Goal: Register for event/course

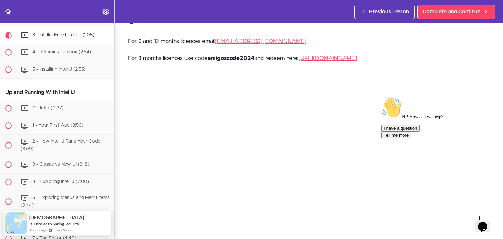
scroll to position [16, 0]
click at [325, 61] on link "https://www.jetbrains.com/store/redeem" at bounding box center [327, 59] width 59 height 6
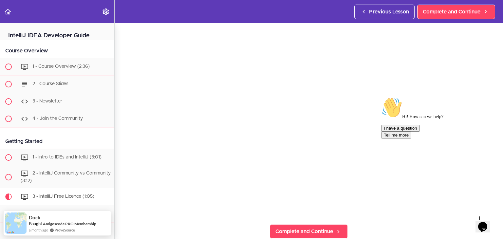
scroll to position [87, 0]
click at [311, 227] on span "Complete and Continue" at bounding box center [304, 230] width 58 height 8
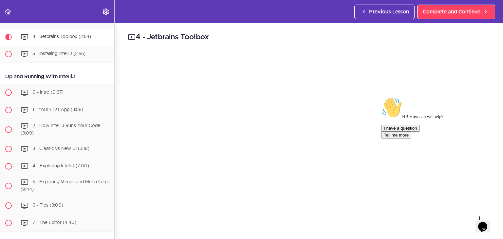
scroll to position [180, 0]
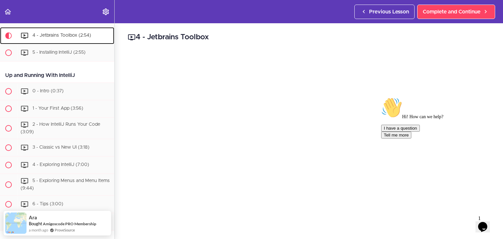
click at [68, 37] on span "4 - Jetbrains Toolbox (2:54)" at bounding box center [61, 35] width 59 height 5
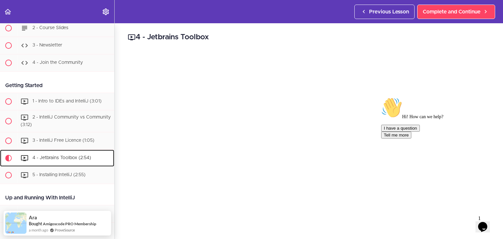
scroll to position [0, 0]
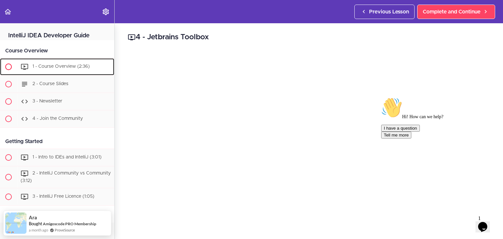
click at [55, 69] on div "1 - Course Overview (2:36)" at bounding box center [65, 67] width 97 height 14
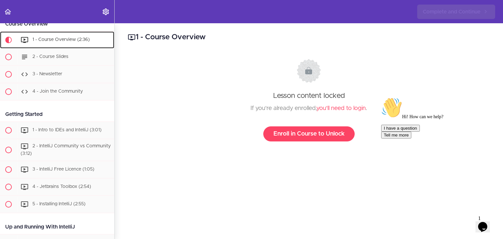
scroll to position [33, 0]
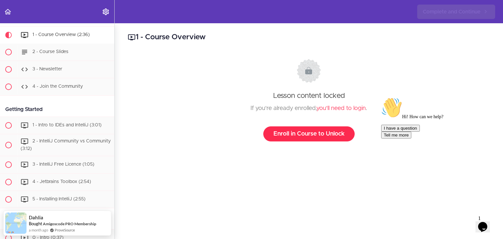
click at [321, 134] on link "Enroll in Course to Unlock" at bounding box center [308, 133] width 91 height 15
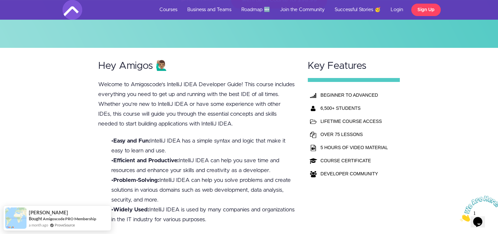
scroll to position [148, 0]
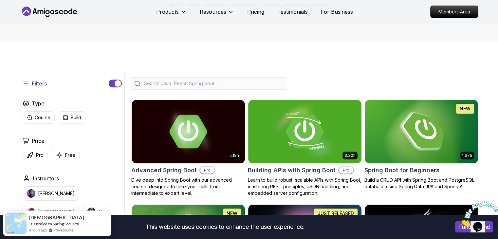
scroll to position [97, 0]
click at [429, 127] on img at bounding box center [421, 131] width 119 height 66
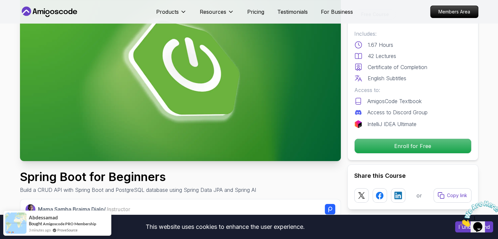
scroll to position [59, 0]
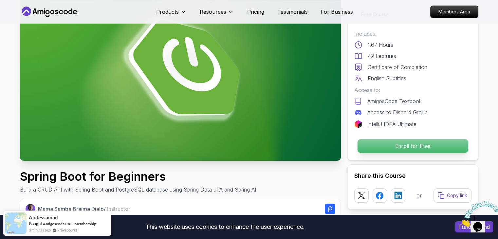
click at [414, 146] on p "Enroll for Free" at bounding box center [412, 146] width 111 height 14
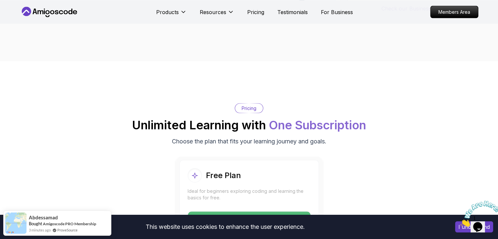
scroll to position [1283, 0]
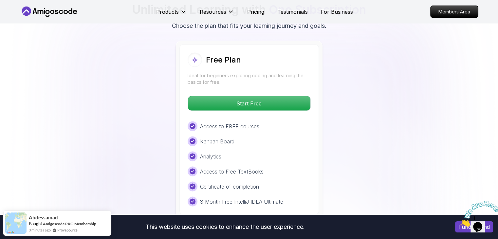
scroll to position [1347, 0]
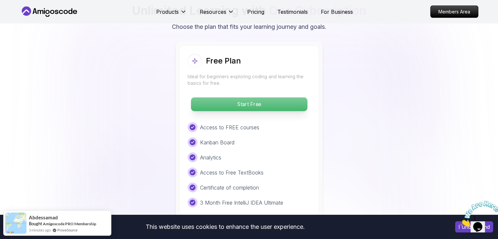
click at [283, 98] on p "Start Free" at bounding box center [249, 105] width 116 height 14
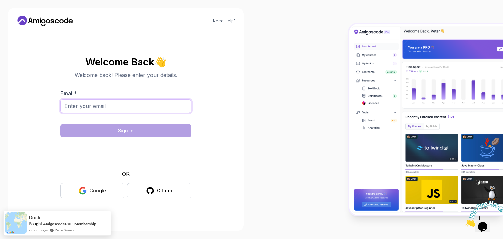
click input "Email *"
type input "[EMAIL_ADDRESS][DOMAIN_NAME]"
click div "Google"
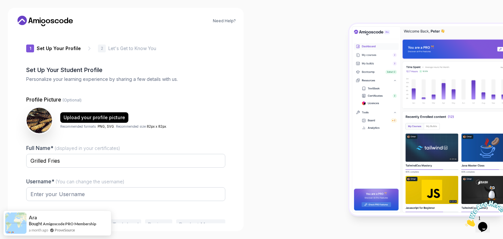
type input "wilddeerbb497"
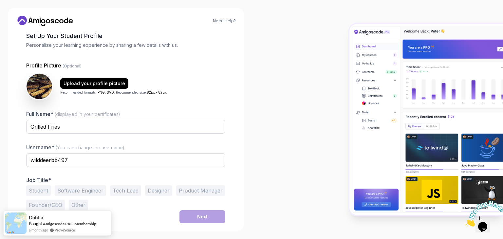
click at [44, 191] on button "Student" at bounding box center [38, 190] width 25 height 10
click at [190, 220] on button "Next" at bounding box center [202, 216] width 46 height 13
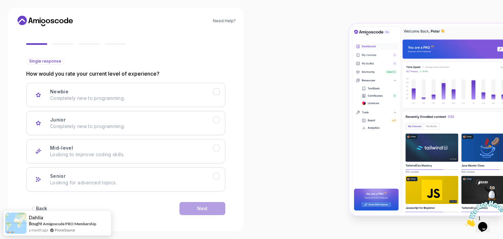
scroll to position [53, 0]
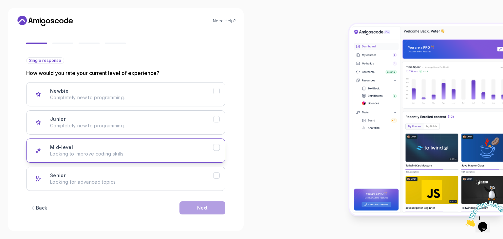
click at [131, 149] on div "Mid-level Looking to improve coding skills." at bounding box center [131, 150] width 163 height 13
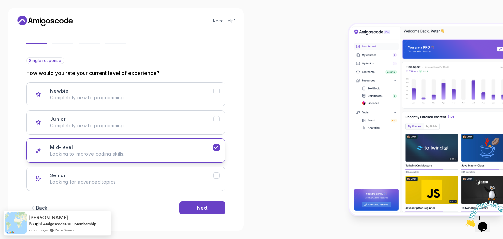
scroll to position [54, 0]
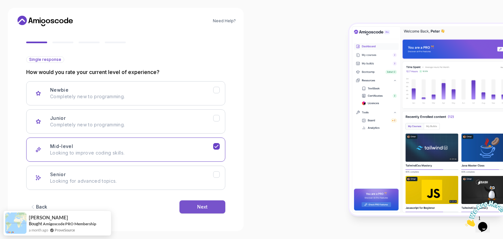
click at [203, 208] on div "Next" at bounding box center [202, 207] width 10 height 7
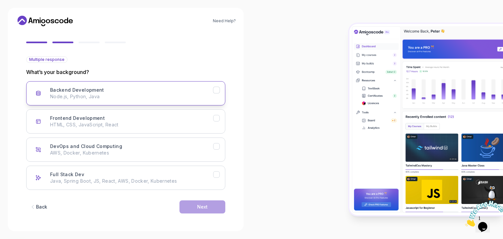
click at [150, 94] on p "Node.js, Python, Java" at bounding box center [131, 96] width 163 height 7
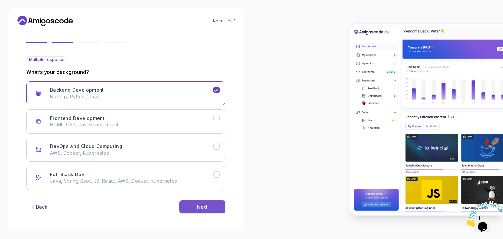
click at [204, 209] on button "Next" at bounding box center [202, 206] width 46 height 13
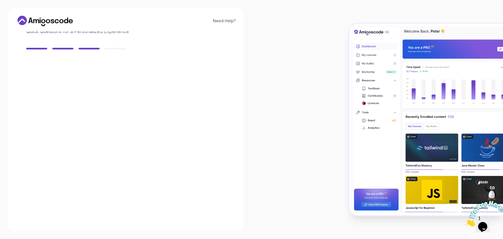
scroll to position [47, 0]
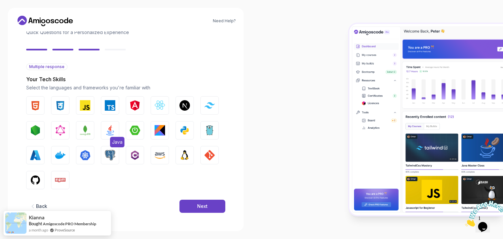
click at [109, 129] on img "button" at bounding box center [110, 130] width 10 height 10
click at [136, 156] on img "button" at bounding box center [135, 155] width 10 height 10
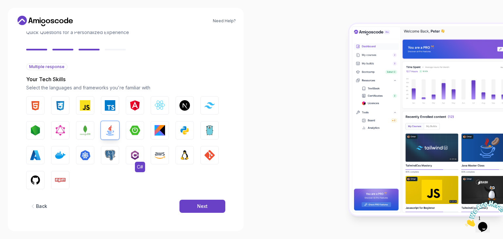
click at [136, 156] on img "button" at bounding box center [135, 155] width 10 height 10
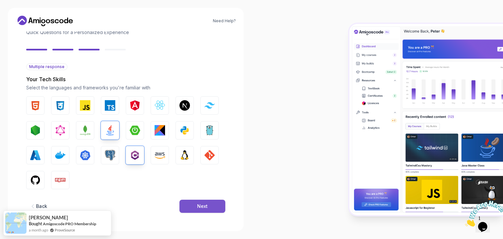
click at [206, 204] on div "Next" at bounding box center [202, 206] width 10 height 7
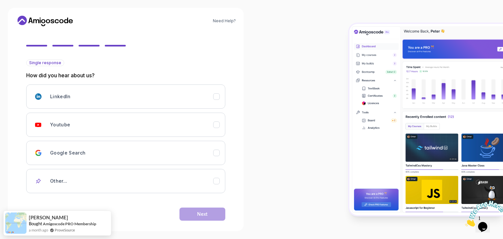
scroll to position [50, 0]
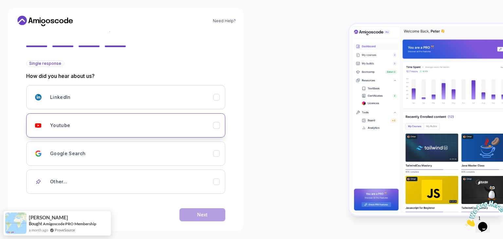
click at [180, 120] on div "Youtube" at bounding box center [131, 125] width 163 height 13
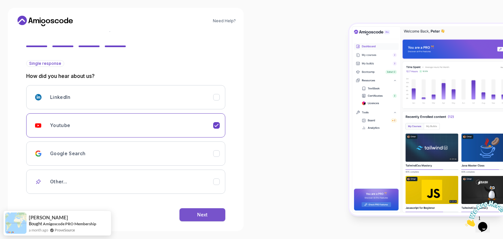
click at [207, 213] on div "Next" at bounding box center [202, 214] width 10 height 7
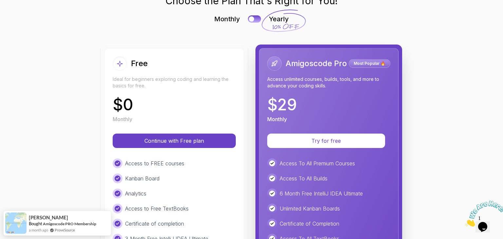
scroll to position [38, 0]
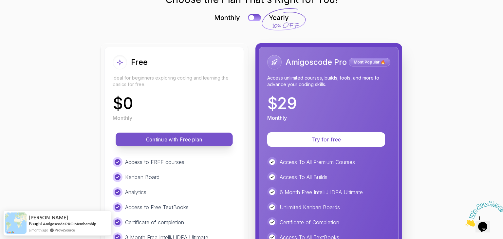
click at [200, 140] on p "Continue with Free plan" at bounding box center [174, 140] width 102 height 8
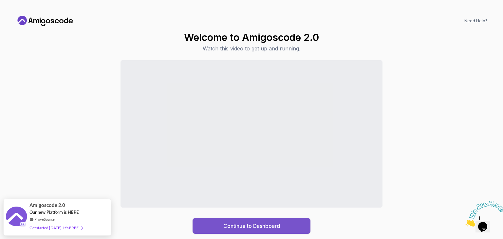
click at [242, 231] on button "Continue to Dashboard" at bounding box center [251, 226] width 118 height 16
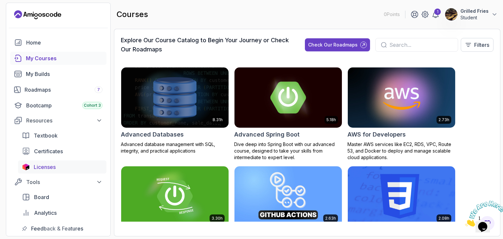
click at [46, 165] on span "Licenses" at bounding box center [45, 167] width 22 height 8
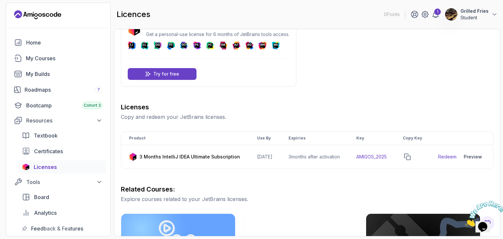
scroll to position [22, 0]
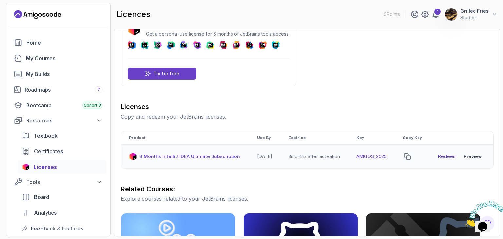
click at [447, 160] on link "Redeem" at bounding box center [447, 156] width 18 height 7
click at [410, 159] on icon "copy-button" at bounding box center [407, 156] width 6 height 6
click at [473, 160] on div "Preview" at bounding box center [472, 156] width 18 height 7
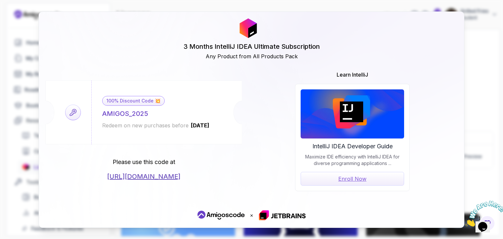
click at [477, 64] on div "3 Months IntelliJ IDEA Ultimate Subscription Any Product from All Products Pack…" at bounding box center [251, 119] width 503 height 239
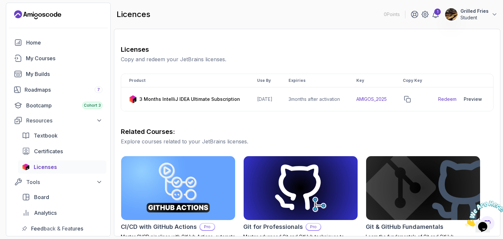
scroll to position [85, 0]
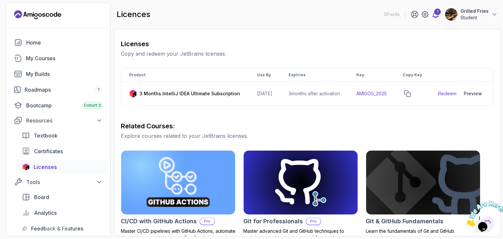
click at [437, 14] on div "1" at bounding box center [437, 12] width 7 height 7
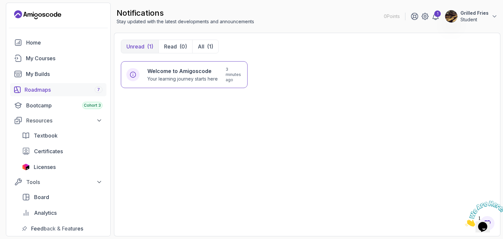
click at [70, 92] on div "Roadmaps 7" at bounding box center [64, 90] width 78 height 8
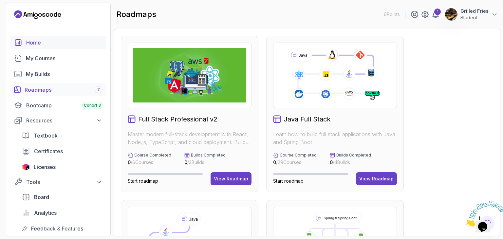
click at [46, 46] on link "Home" at bounding box center [58, 42] width 96 height 13
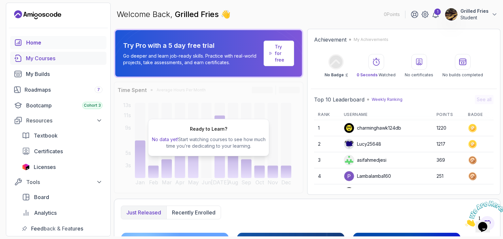
click at [48, 58] on div "My Courses" at bounding box center [64, 58] width 77 height 8
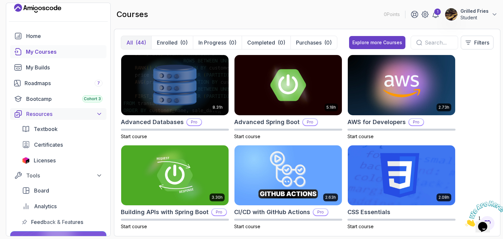
scroll to position [6, 0]
click at [63, 158] on div "Licenses" at bounding box center [68, 161] width 69 height 8
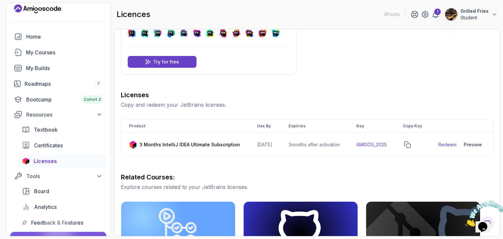
scroll to position [46, 0]
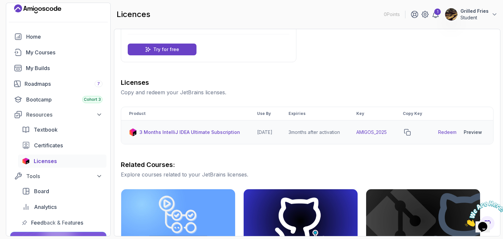
click at [209, 135] on p "3 Months IntelliJ IDEA Ultimate Subscription" at bounding box center [189, 132] width 100 height 7
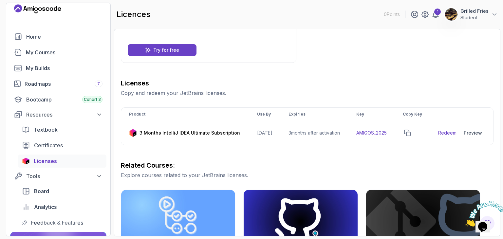
scroll to position [41, 0]
